Goal: Navigation & Orientation: Find specific page/section

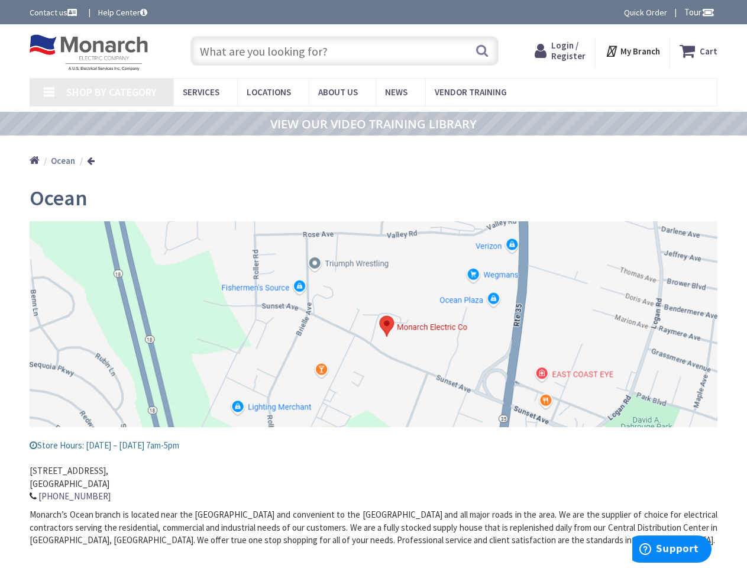
click at [373, 284] on img at bounding box center [374, 324] width 688 height 206
click at [697, 12] on span "Tour" at bounding box center [699, 12] width 30 height 11
click at [707, 12] on div at bounding box center [373, 284] width 747 height 568
click at [633, 51] on strong "My Branch" at bounding box center [641, 51] width 40 height 11
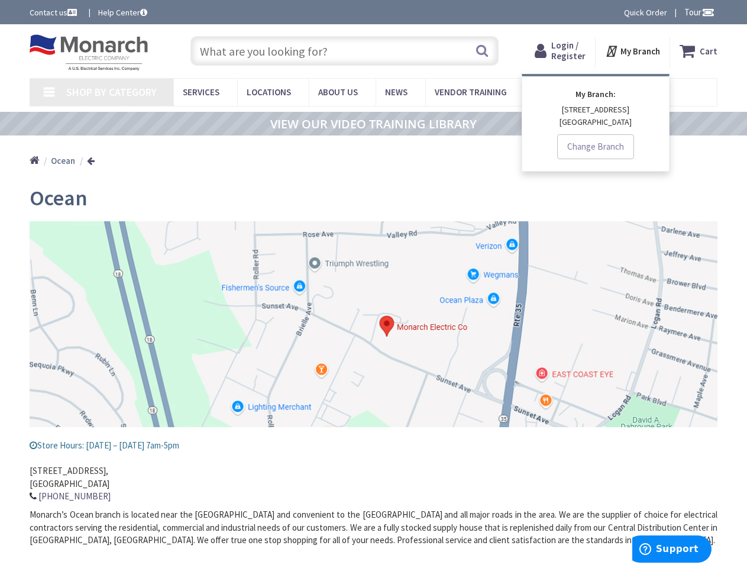
click at [101, 92] on span "Shop By Category" at bounding box center [111, 92] width 91 height 14
click at [672, 549] on span "Support" at bounding box center [677, 549] width 43 height 11
